Goal: Task Accomplishment & Management: Manage account settings

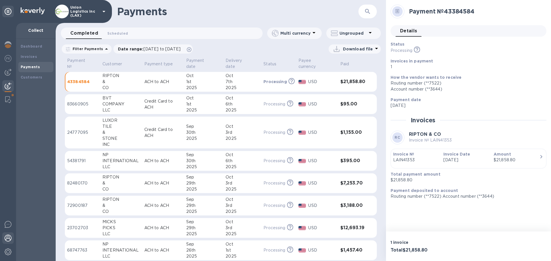
click at [10, 238] on img at bounding box center [8, 238] width 7 height 7
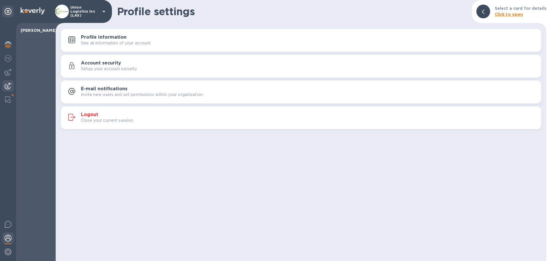
click at [5, 85] on img at bounding box center [8, 86] width 7 height 7
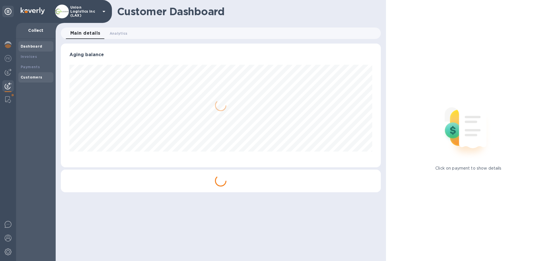
scroll to position [124, 320]
click at [29, 61] on div "Invoices" at bounding box center [35, 57] width 35 height 10
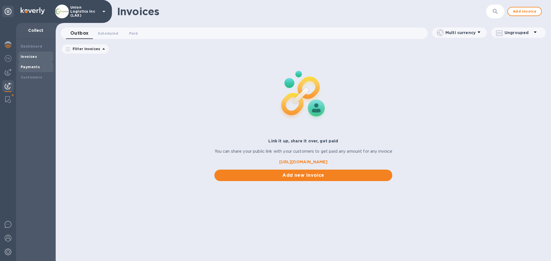
click at [30, 65] on b "Payments" at bounding box center [30, 67] width 19 height 4
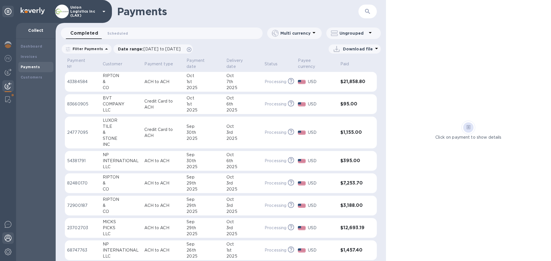
click at [7, 242] on div at bounding box center [7, 239] width 11 height 13
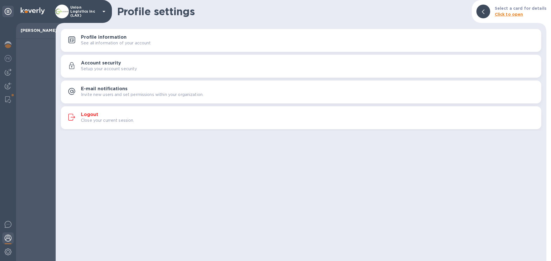
click at [104, 121] on p "Close your current session." at bounding box center [107, 121] width 53 height 6
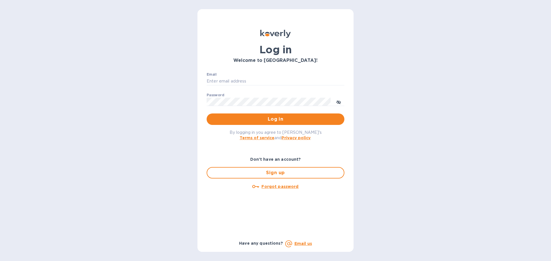
type input "[EMAIL_ADDRESS][DOMAIN_NAME]"
